Goal: Transaction & Acquisition: Purchase product/service

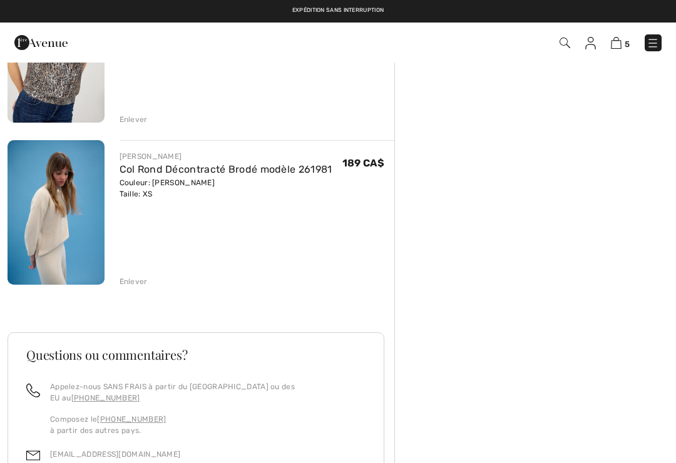
scroll to position [673, 0]
click at [133, 280] on div "Enlever" at bounding box center [134, 282] width 28 height 11
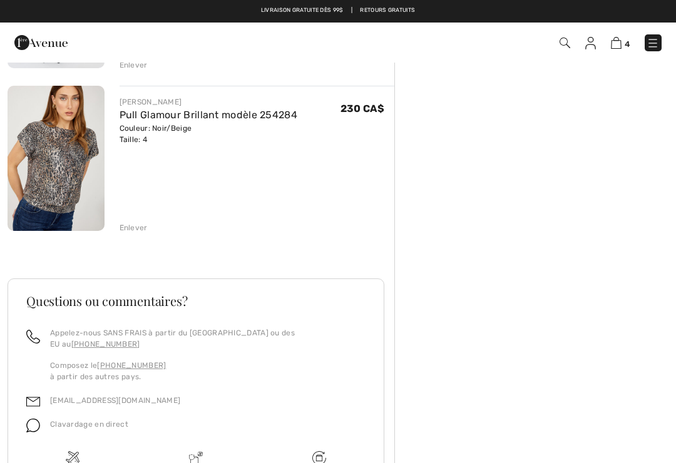
scroll to position [544, 0]
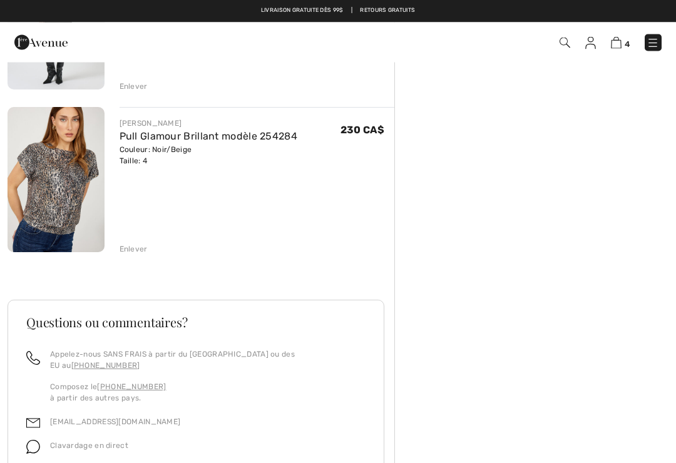
click at [63, 183] on img at bounding box center [56, 180] width 97 height 145
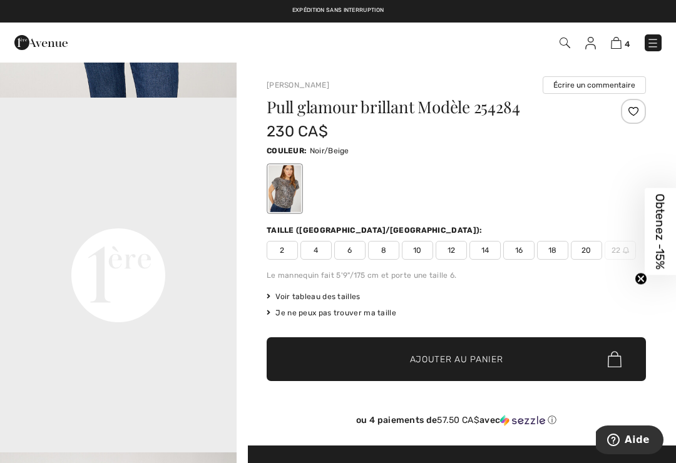
click at [78, 186] on video "Your browser does not support the video tag." at bounding box center [118, 157] width 237 height 118
click at [327, 293] on span "Voir tableau des tailles" at bounding box center [314, 296] width 94 height 11
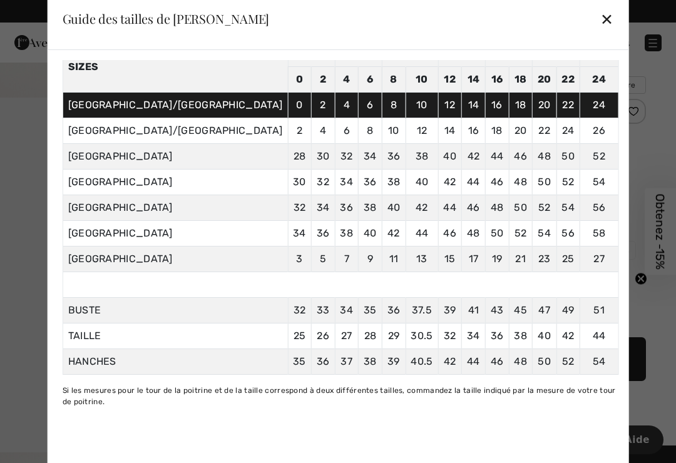
scroll to position [98, 0]
click at [600, 13] on div "✕" at bounding box center [606, 19] width 13 height 26
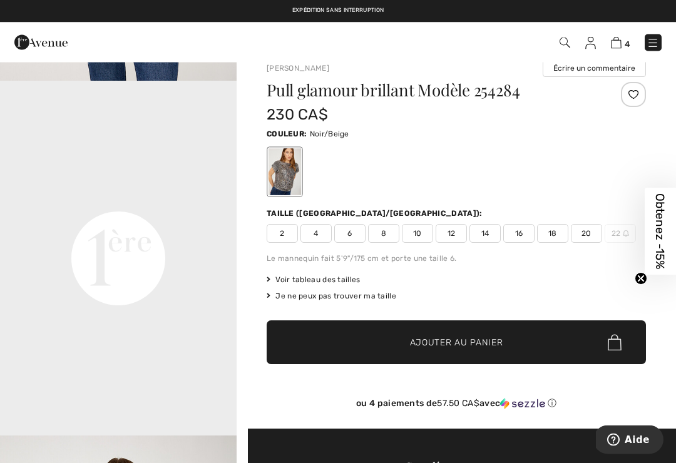
scroll to position [0, 0]
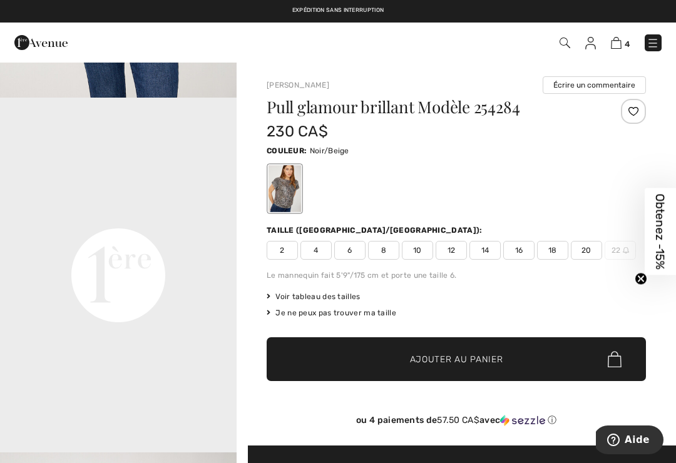
click at [73, 163] on video "Your browser does not support the video tag." at bounding box center [118, 157] width 237 height 118
click at [123, 178] on video "Your browser does not support the video tag." at bounding box center [118, 157] width 237 height 118
click at [620, 44] on img at bounding box center [616, 43] width 11 height 12
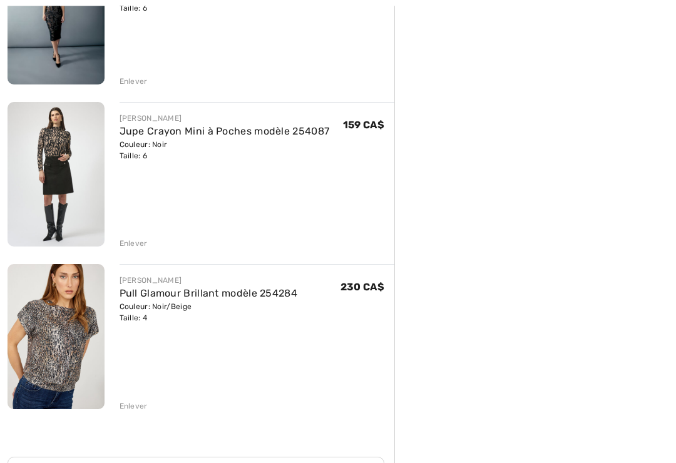
click at [136, 242] on div "Enlever" at bounding box center [134, 243] width 28 height 11
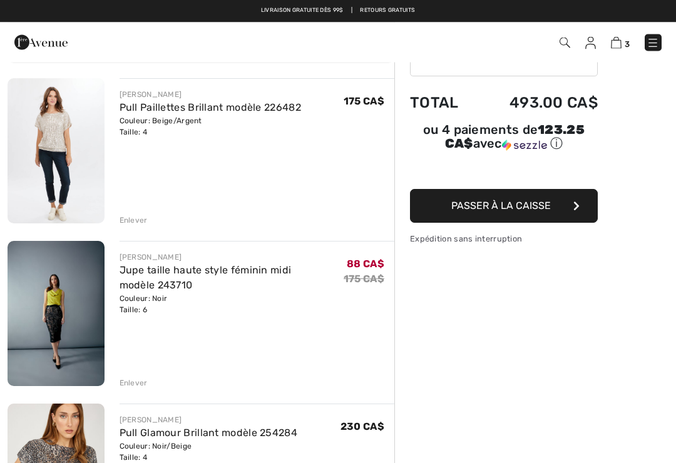
scroll to position [86, 0]
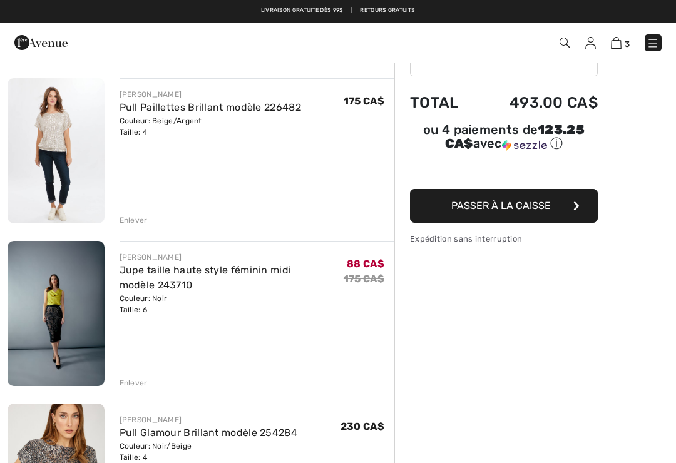
click at [176, 273] on link "Jupe taille haute style féminin midi modèle 243710" at bounding box center [206, 277] width 172 height 27
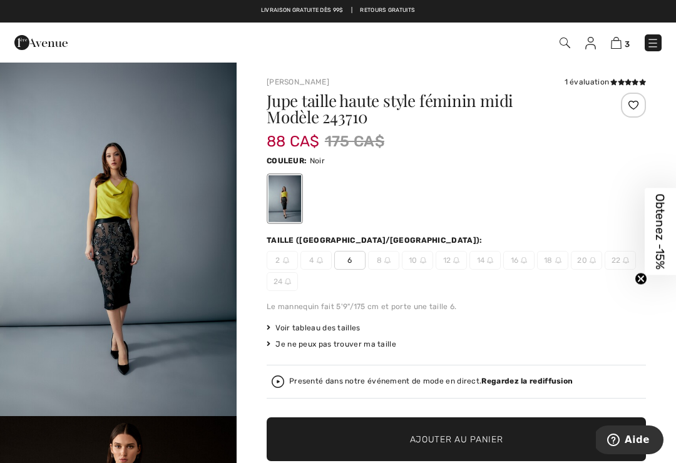
click at [620, 40] on img at bounding box center [616, 43] width 11 height 12
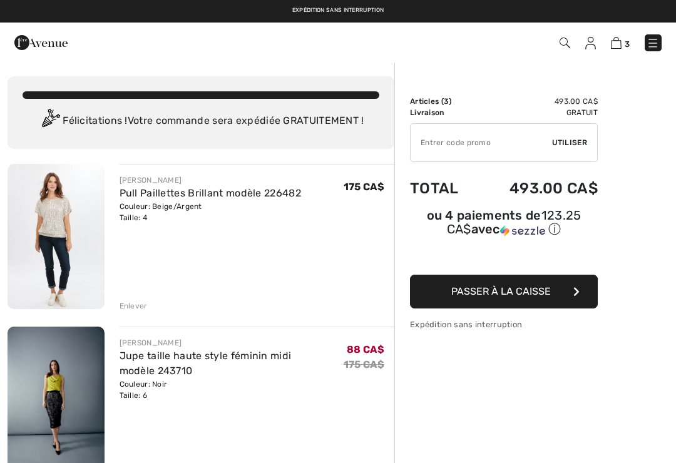
click at [55, 211] on img at bounding box center [56, 236] width 97 height 145
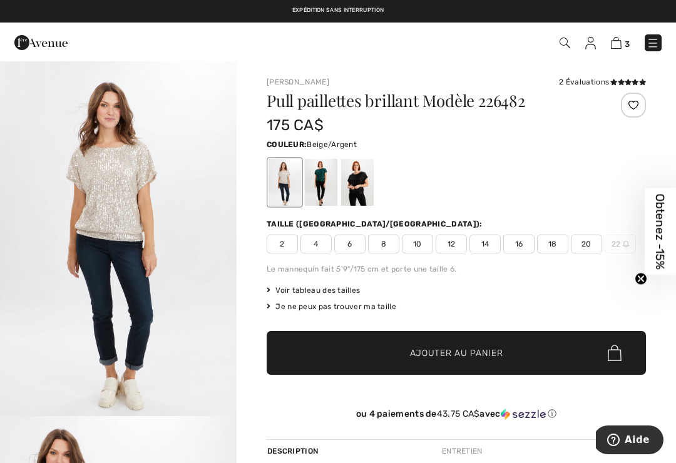
click at [68, 237] on img "1 / 5" at bounding box center [118, 238] width 237 height 355
